Goal: Task Accomplishment & Management: Complete application form

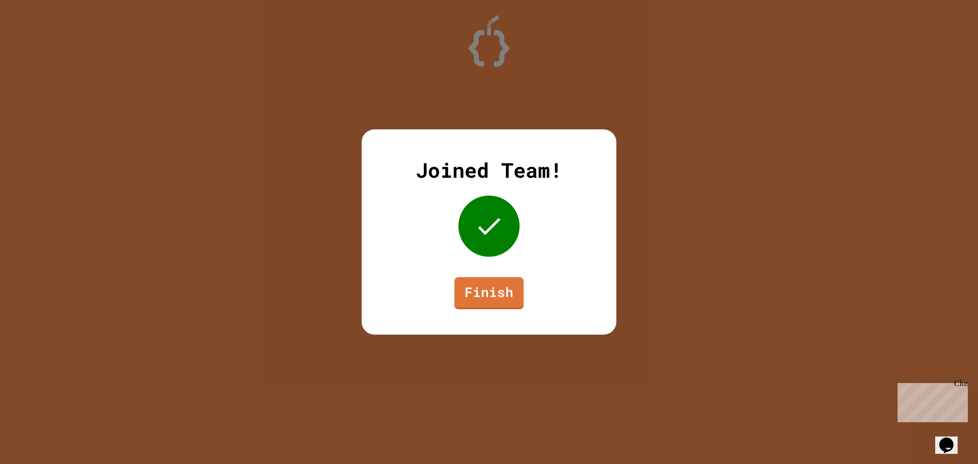
click at [502, 297] on link "Finish" at bounding box center [488, 293] width 69 height 32
